Goal: Task Accomplishment & Management: Complete application form

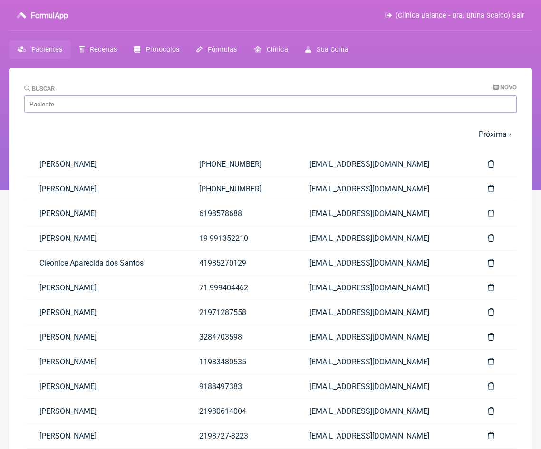
click at [47, 50] on span "Pacientes" at bounding box center [46, 50] width 31 height 8
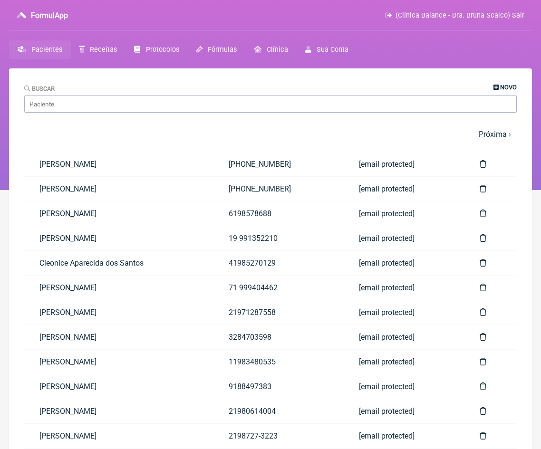
click at [507, 87] on span "Novo" at bounding box center [508, 87] width 17 height 7
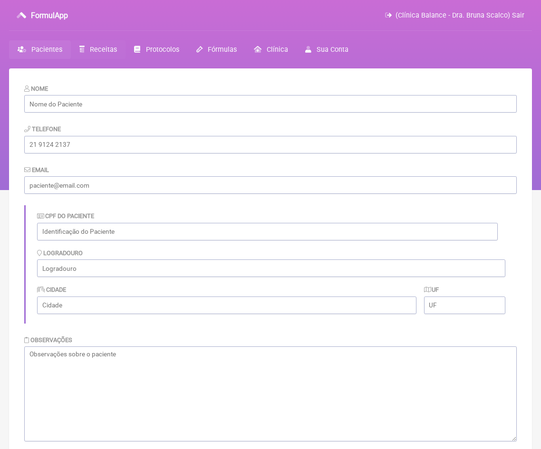
click at [100, 51] on span "Receitas" at bounding box center [103, 50] width 27 height 8
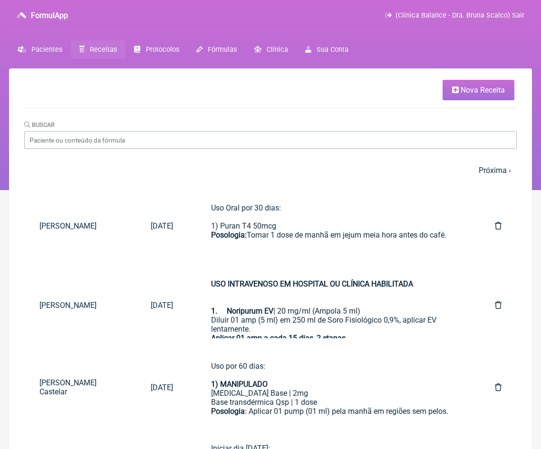
click at [475, 91] on span "Nova Receita" at bounding box center [483, 90] width 44 height 9
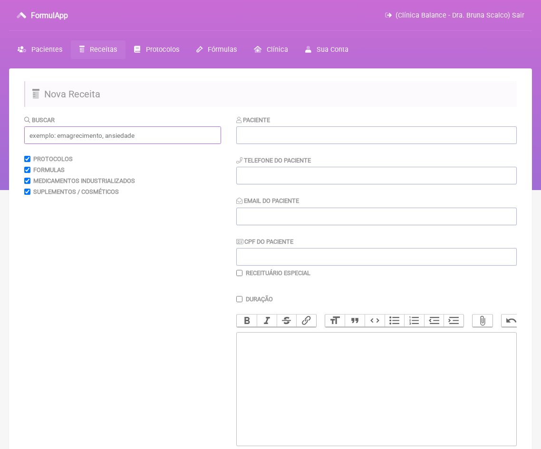
click at [137, 134] on input "text" at bounding box center [122, 135] width 197 height 18
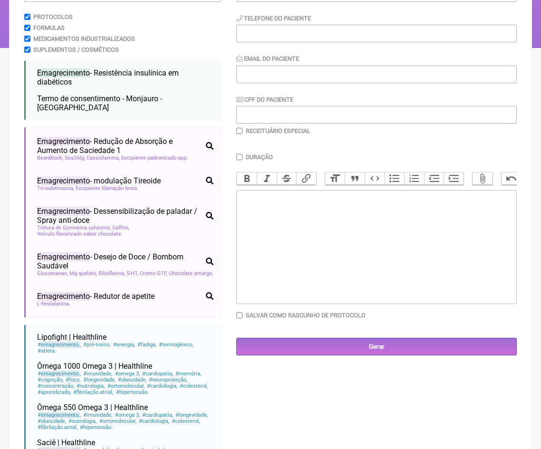
scroll to position [138, 0]
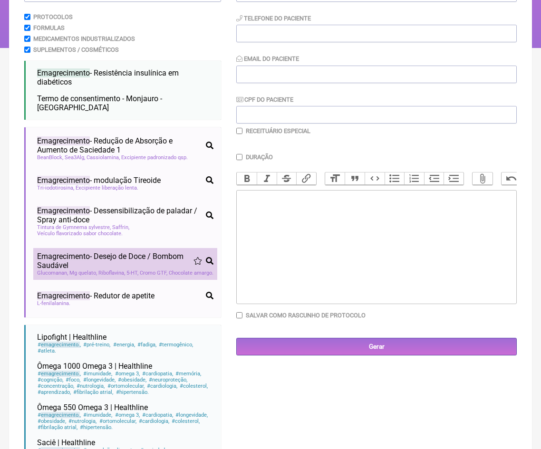
click at [107, 270] on span "Riboflavina" at bounding box center [111, 273] width 27 height 6
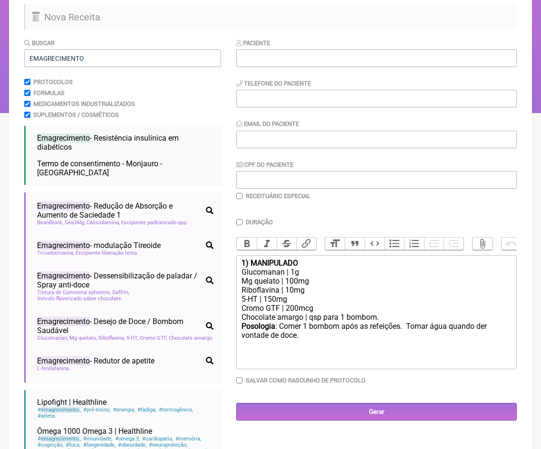
scroll to position [60, 0]
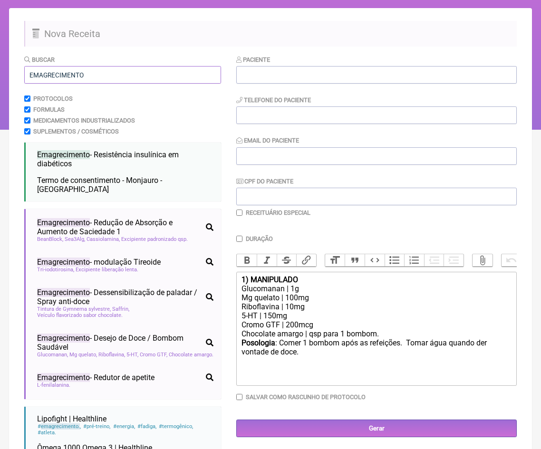
click at [110, 66] on input "EMAGRECIMENTO" at bounding box center [122, 75] width 197 height 18
click at [110, 72] on input "EMAGRECIMENTO" at bounding box center [122, 75] width 197 height 18
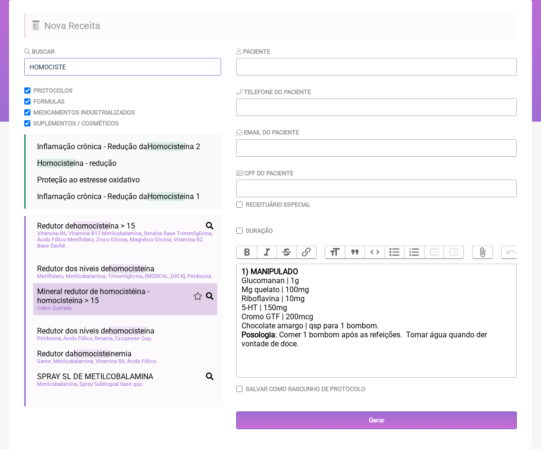
scroll to position [68, 0]
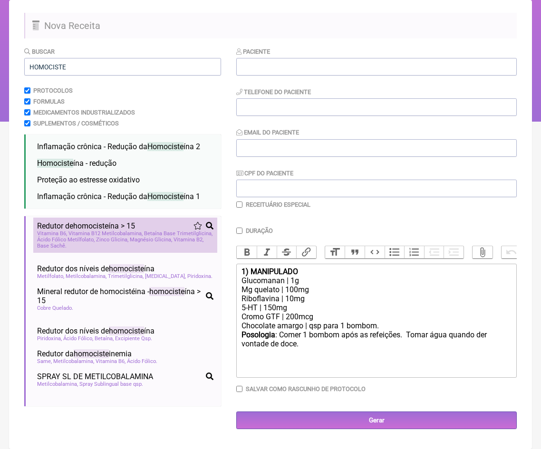
click at [116, 231] on span "Vitamina B12 Metilcobalamina" at bounding box center [105, 234] width 74 height 6
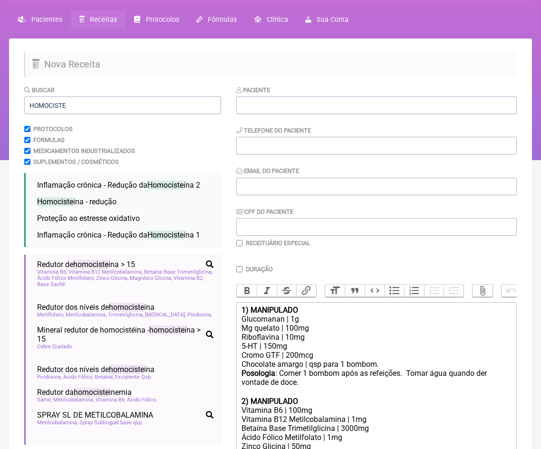
scroll to position [31, 0]
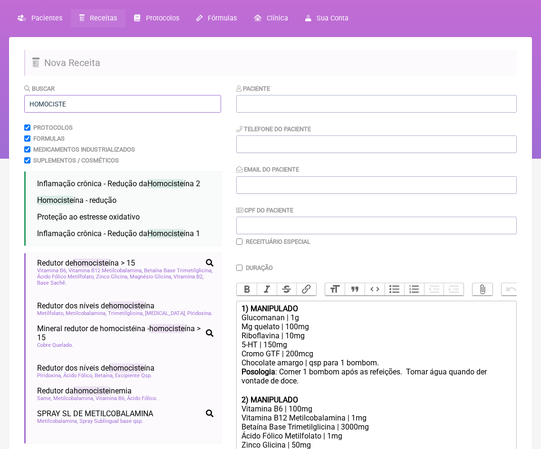
click at [143, 104] on input "HOMOCISTE" at bounding box center [122, 104] width 197 height 18
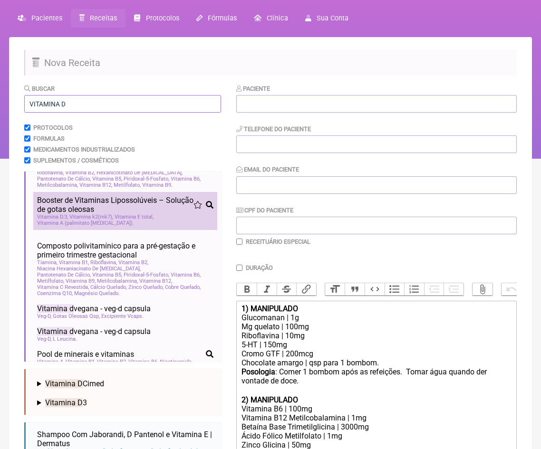
type input "VITAMINA D"
click at [131, 220] on span "Vitamina E total" at bounding box center [134, 217] width 39 height 6
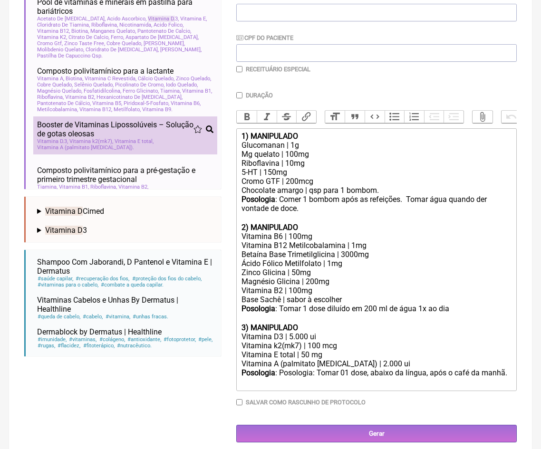
scroll to position [29, 0]
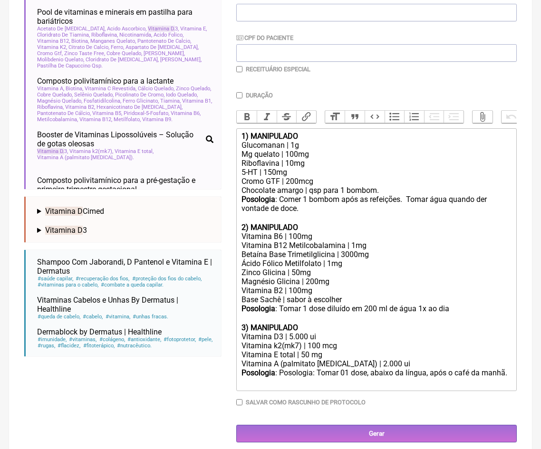
click at [40, 210] on summary "Vitamina D Cimed" at bounding box center [125, 211] width 176 height 9
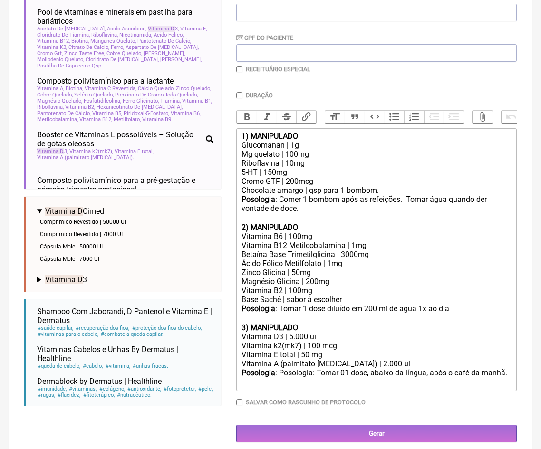
click at [40, 210] on summary "Vitamina D Cimed" at bounding box center [125, 211] width 176 height 9
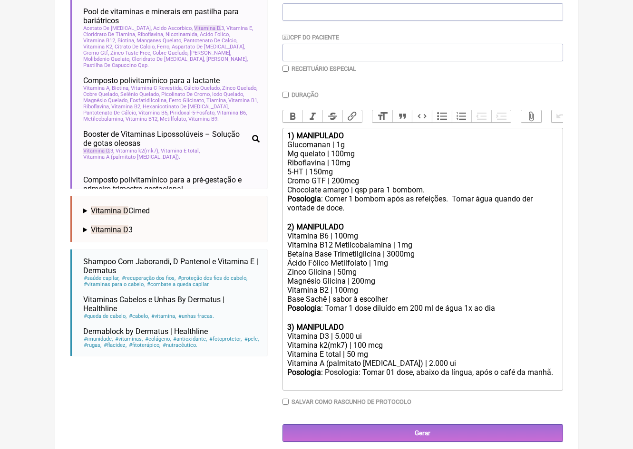
scroll to position [204, 0]
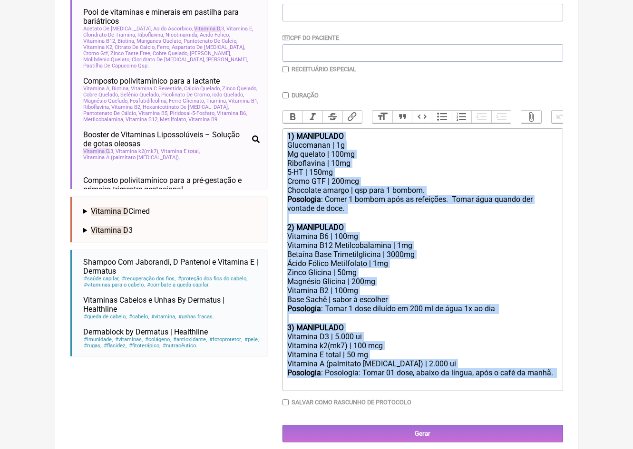
drag, startPoint x: 287, startPoint y: 133, endPoint x: 452, endPoint y: 377, distance: 294.8
click at [452, 377] on trix-editor "1) MANIPULADO Glucomanan | 1g Mg quelato | 100mg Riboflavina | 10mg 5-HT | 150m…" at bounding box center [422, 259] width 280 height 263
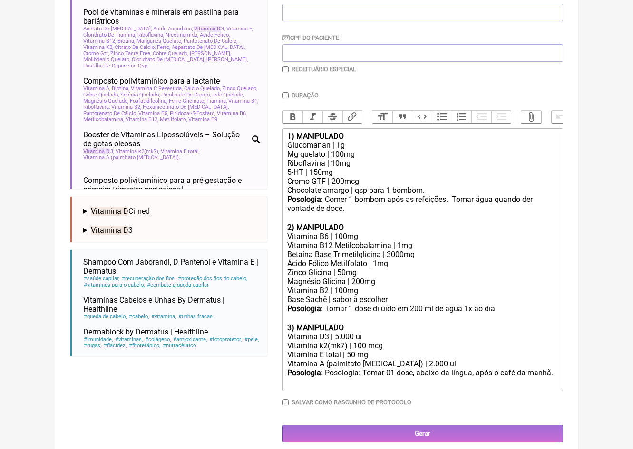
click at [285, 95] on input "Duração" at bounding box center [285, 95] width 6 height 6
checkbox input "true"
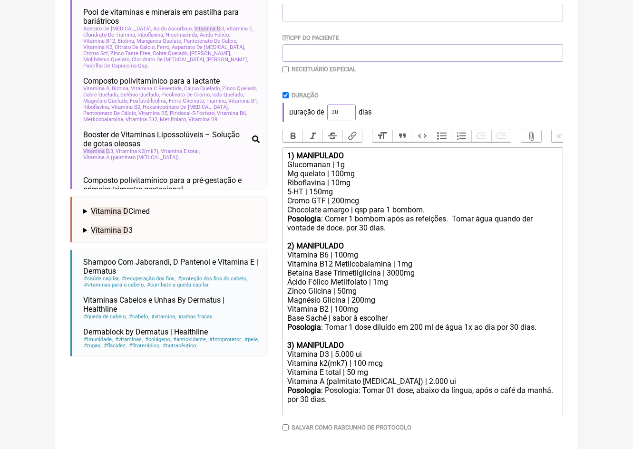
click at [341, 113] on input "30" at bounding box center [341, 113] width 29 height 16
type input "60"
click at [480, 115] on div "Duração de 60 dias" at bounding box center [422, 112] width 280 height 19
click at [287, 154] on strong "1) MANIPULADO" at bounding box center [315, 155] width 57 height 9
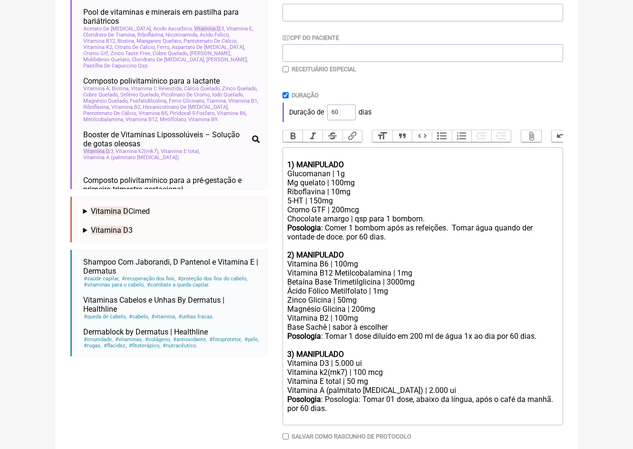
click at [316, 149] on trix-editor "1) MANIPULADO Glucomanan | 1g Mg quelato | 100mg Riboflavina | 10mg 5-HT | 150m…" at bounding box center [422, 286] width 280 height 278
type trix-editor "<div>USO ORAL POR 60 DIAS <br><br><br><strong>1) MANIPULADO</strong></div><div>…"
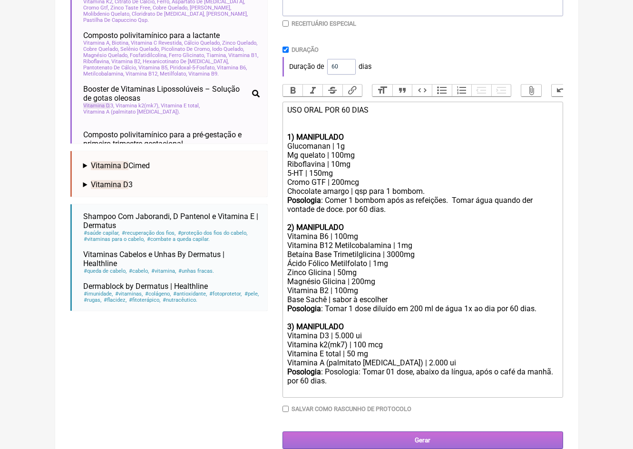
scroll to position [249, 0]
click at [436, 432] on input "Gerar" at bounding box center [422, 441] width 280 height 18
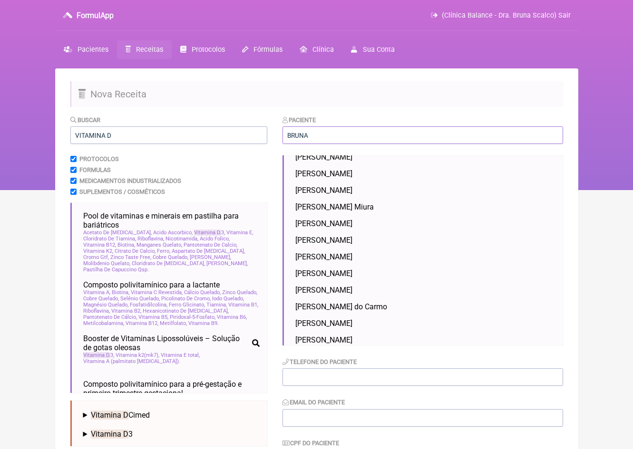
scroll to position [1773, 0]
click at [351, 133] on input "BRUNA" at bounding box center [422, 135] width 280 height 18
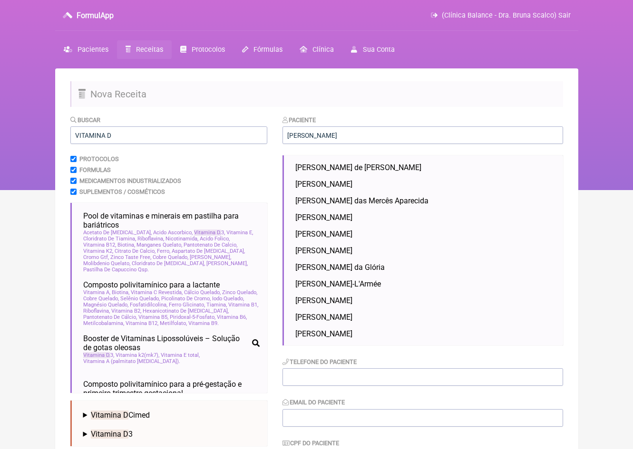
scroll to position [0, 0]
click at [358, 133] on input "MARIA" at bounding box center [422, 135] width 280 height 18
click at [358, 132] on input "MARIA" at bounding box center [422, 135] width 280 height 18
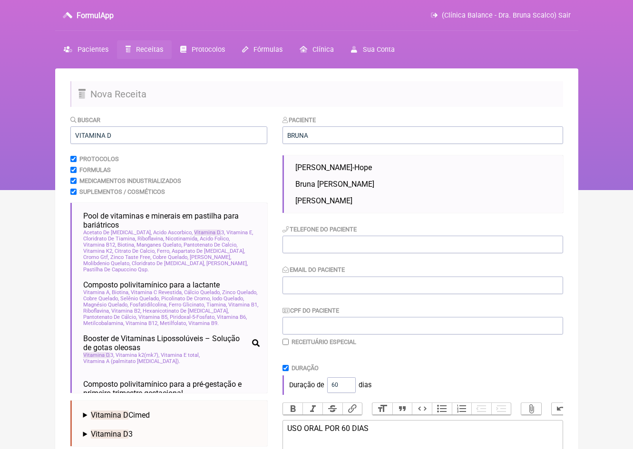
click at [305, 102] on h2 "Nova Receita" at bounding box center [316, 94] width 492 height 26
click at [324, 96] on h2 "Nova Receita" at bounding box center [316, 94] width 492 height 26
click at [335, 138] on input "BRUNA" at bounding box center [422, 135] width 280 height 18
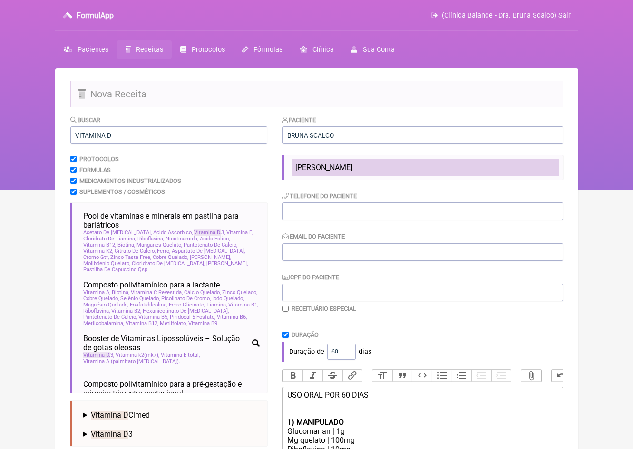
click at [366, 161] on li "Bruna Santos Scalco" at bounding box center [425, 167] width 268 height 17
type input "Bruna Santos Scalco"
type input "021964892924"
type input "nanascalco@gmail.com"
type input "08157885680"
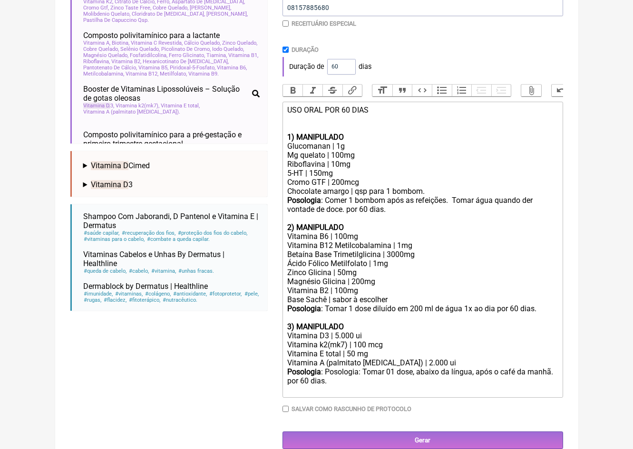
scroll to position [249, 0]
click at [425, 432] on input "Gerar" at bounding box center [422, 441] width 280 height 18
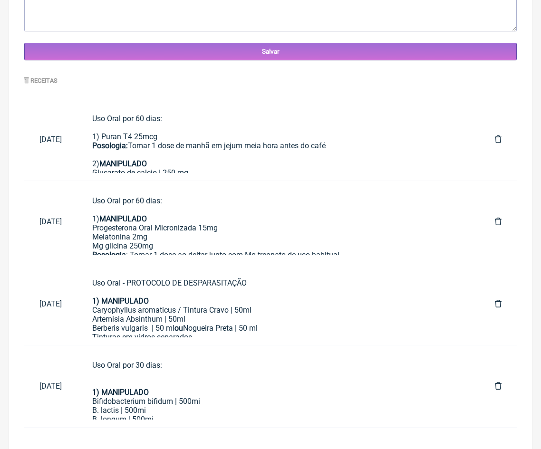
scroll to position [86, 0]
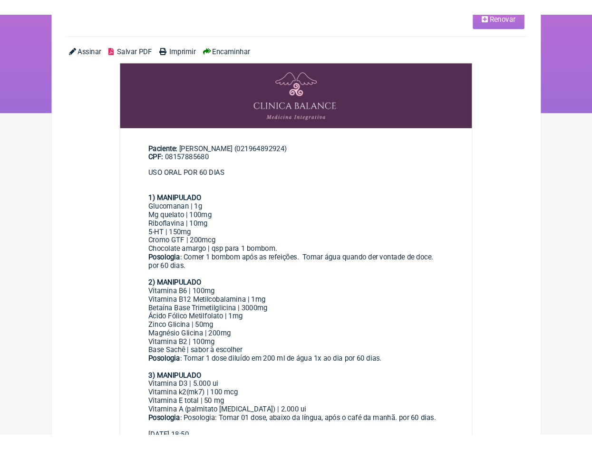
scroll to position [47, 0]
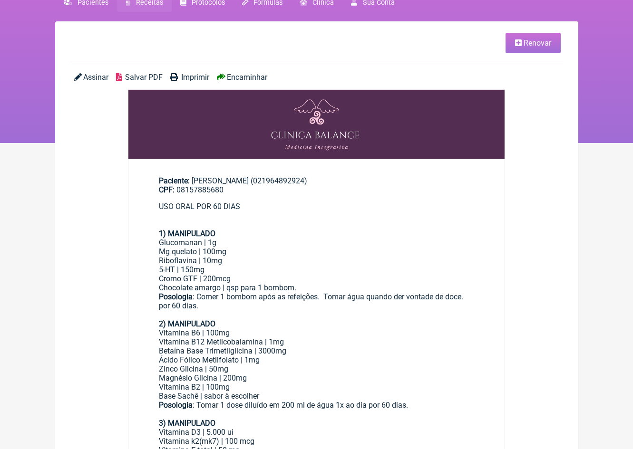
click at [246, 77] on span "Encaminhar" at bounding box center [247, 77] width 40 height 9
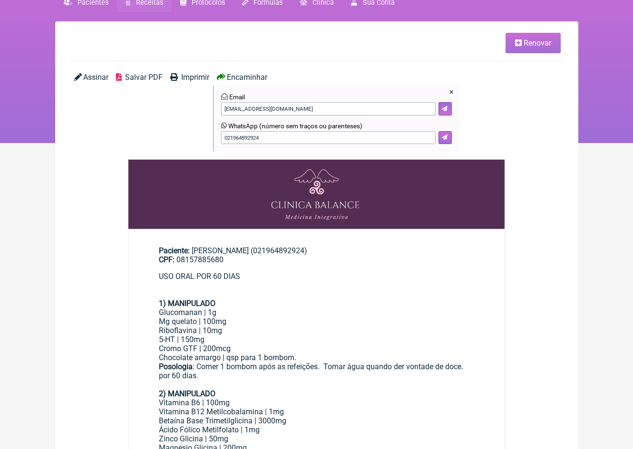
click at [445, 141] on button at bounding box center [444, 137] width 13 height 13
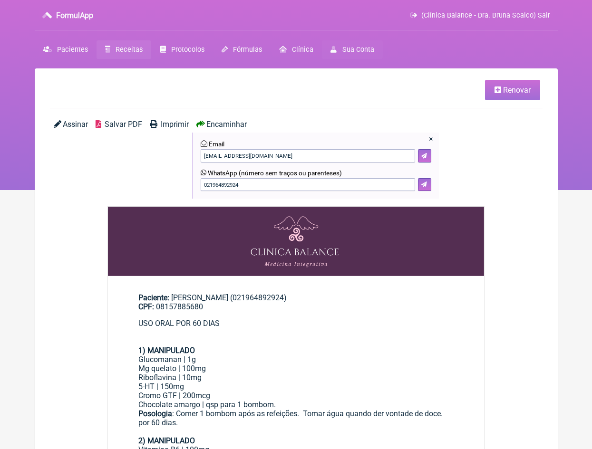
scroll to position [0, 0]
click at [543, 18] on span "(Clínica Balance - Dra. Bruna Scalco) Sair" at bounding box center [485, 15] width 129 height 8
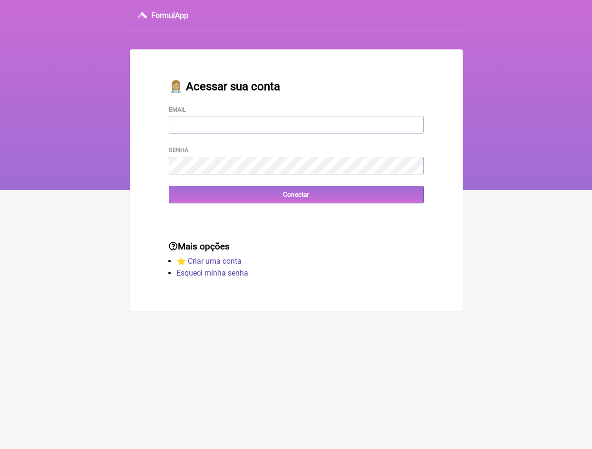
click at [45, 181] on nav "FormulApp" at bounding box center [296, 95] width 592 height 190
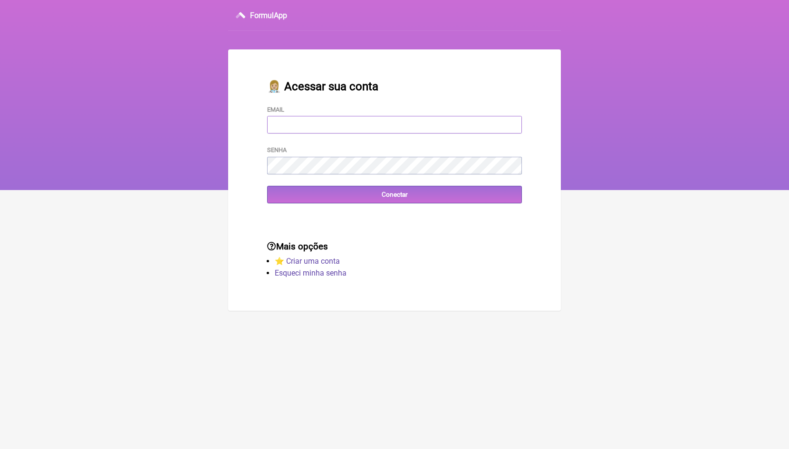
click at [332, 126] on input "Email" at bounding box center [394, 125] width 255 height 18
type input "adm.clinicabalance@gmail.com"
click at [395, 194] on input "Conectar" at bounding box center [394, 195] width 255 height 18
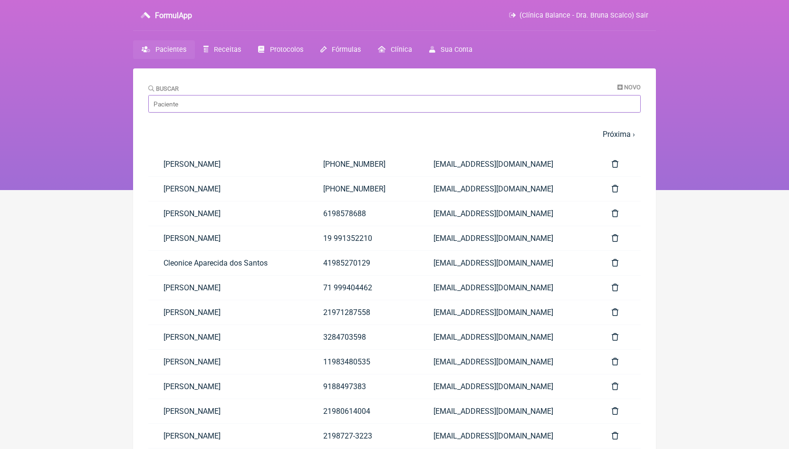
click at [213, 104] on input "Buscar" at bounding box center [394, 104] width 492 height 18
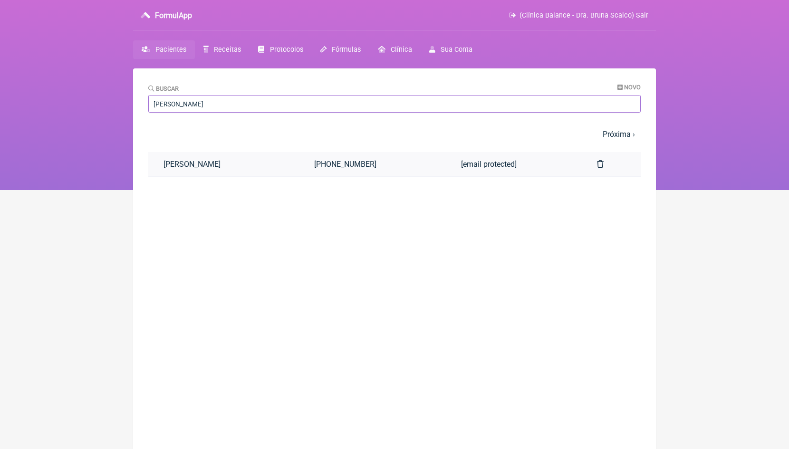
type input "[PERSON_NAME]"
click at [219, 163] on link "[PERSON_NAME]" at bounding box center [223, 164] width 151 height 24
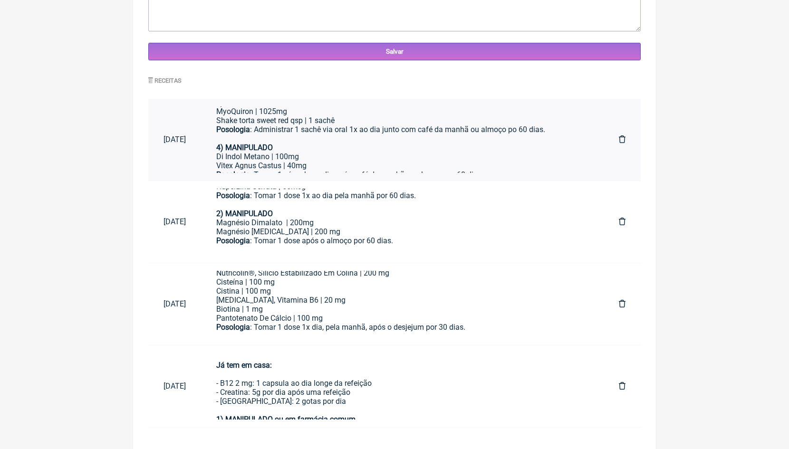
scroll to position [259, 0]
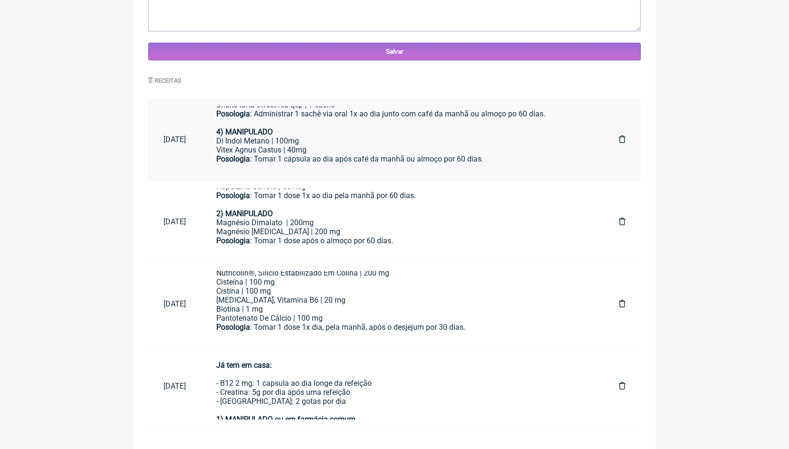
click at [309, 154] on div "Posologia : Tomar 1 cápsula ao dia após café da manhã ㅤou almoço por 60 dias." at bounding box center [402, 163] width 372 height 19
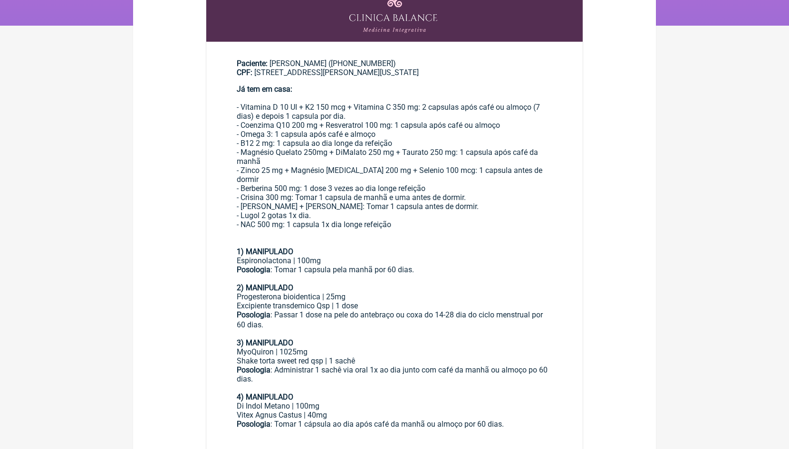
scroll to position [8, 0]
